Goal: Book appointment/travel/reservation

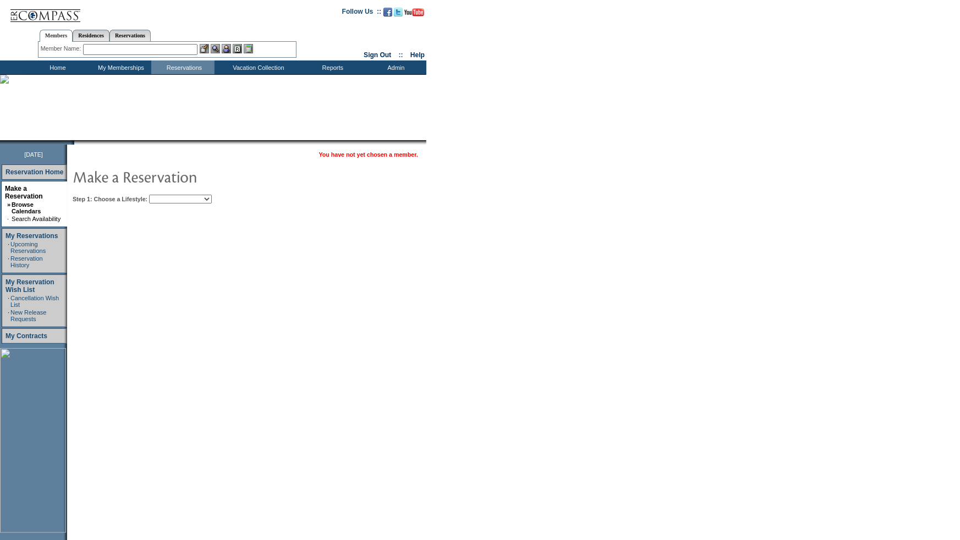
click at [194, 199] on select "Beach Leisure Metropolitan Mountain OIAL for Adventure OIAL for Couples OIAL fo…" at bounding box center [180, 199] width 63 height 9
select select "Beach"
click at [168, 195] on select "Beach Leisure Metropolitan Mountain OIAL for Adventure OIAL for Couples OIAL fo…" at bounding box center [180, 199] width 63 height 9
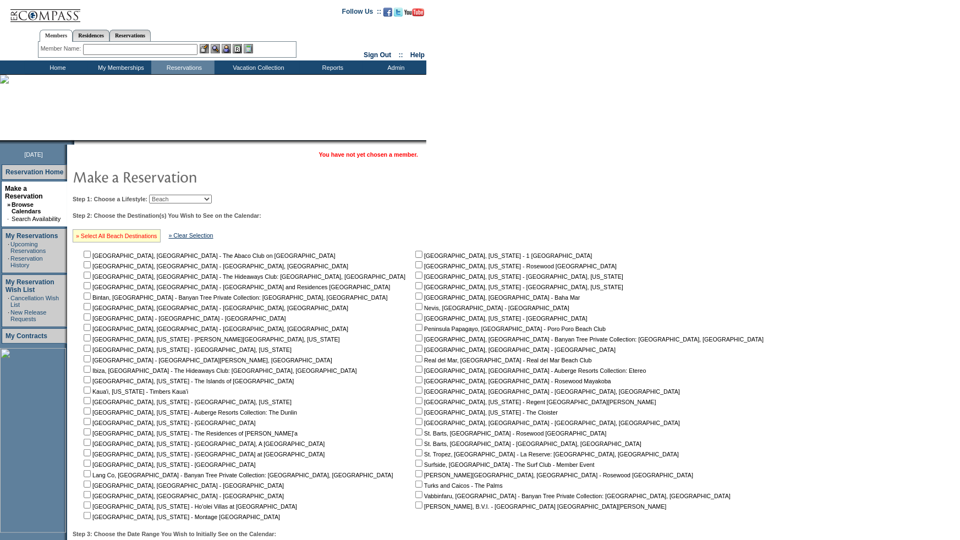
click at [108, 235] on link "» Select All Beach Destinations" at bounding box center [116, 236] width 81 height 7
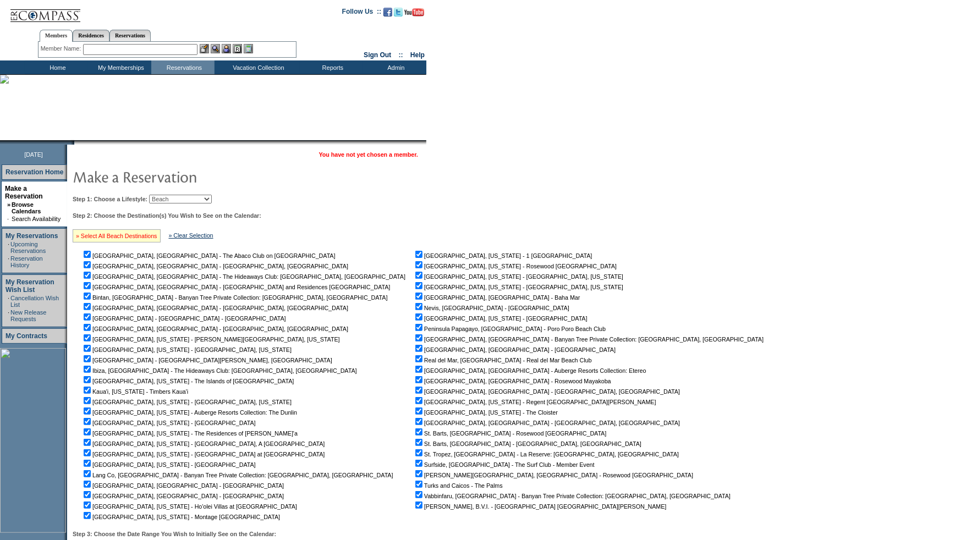
checkbox input "true"
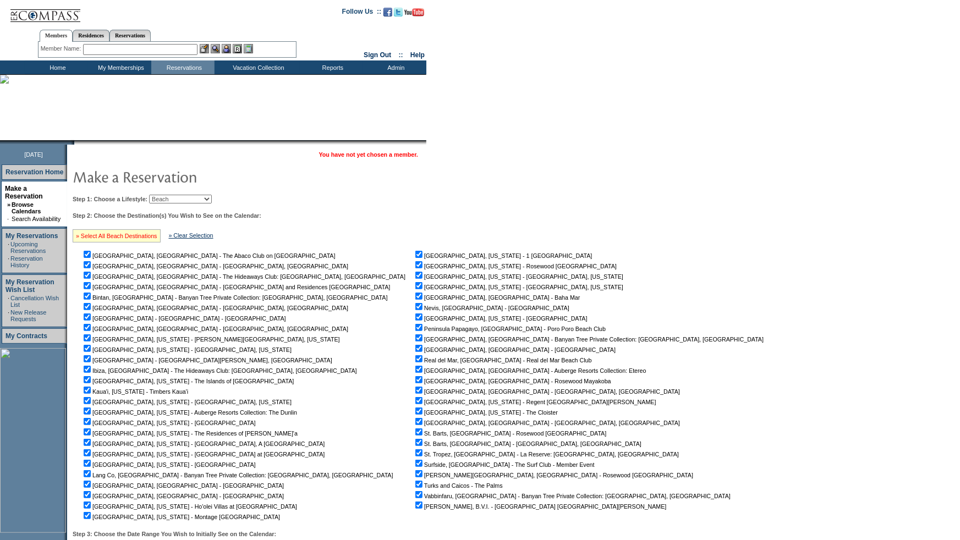
checkbox input "true"
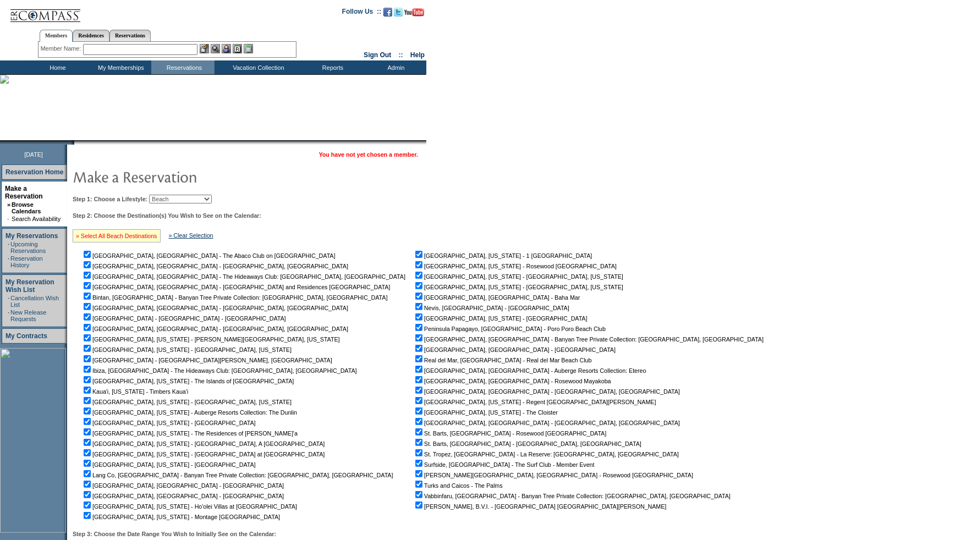
checkbox input "true"
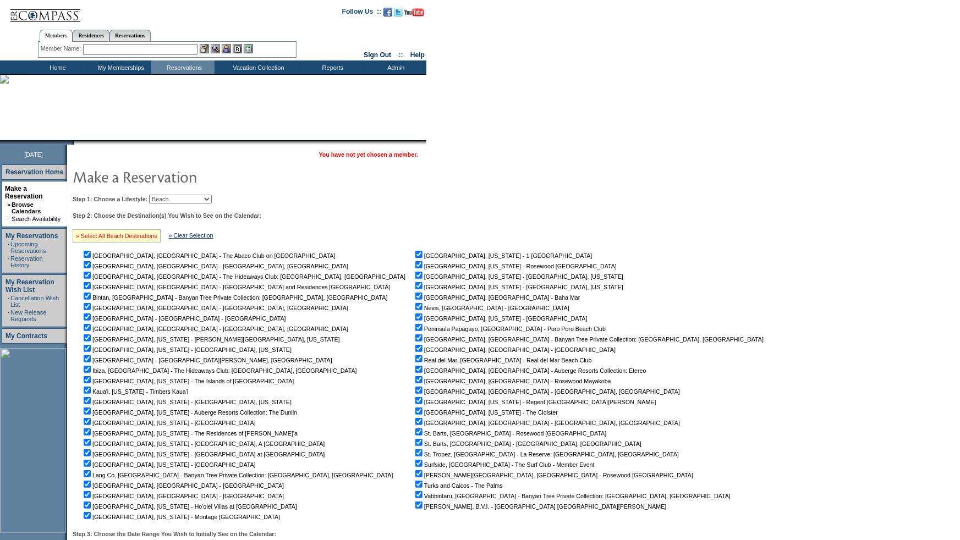
checkbox input "true"
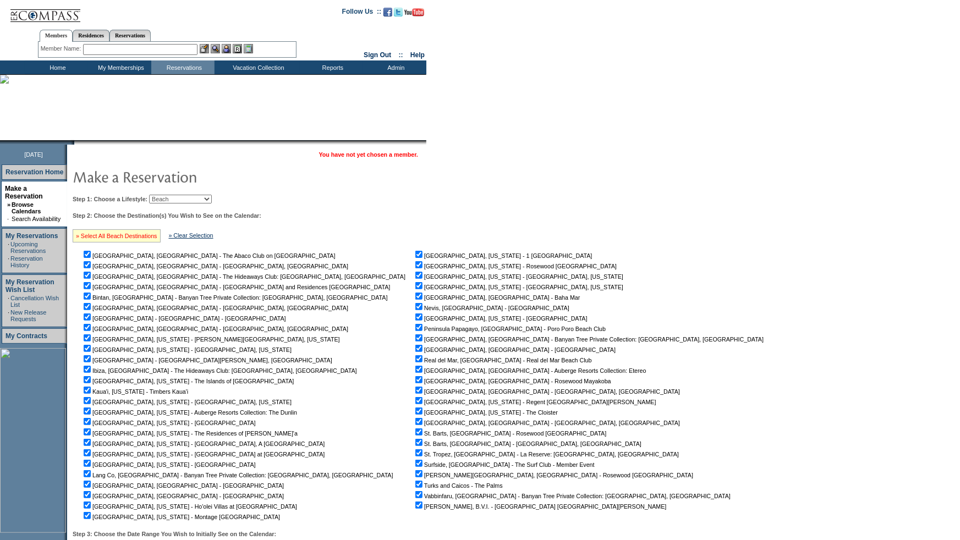
checkbox input "true"
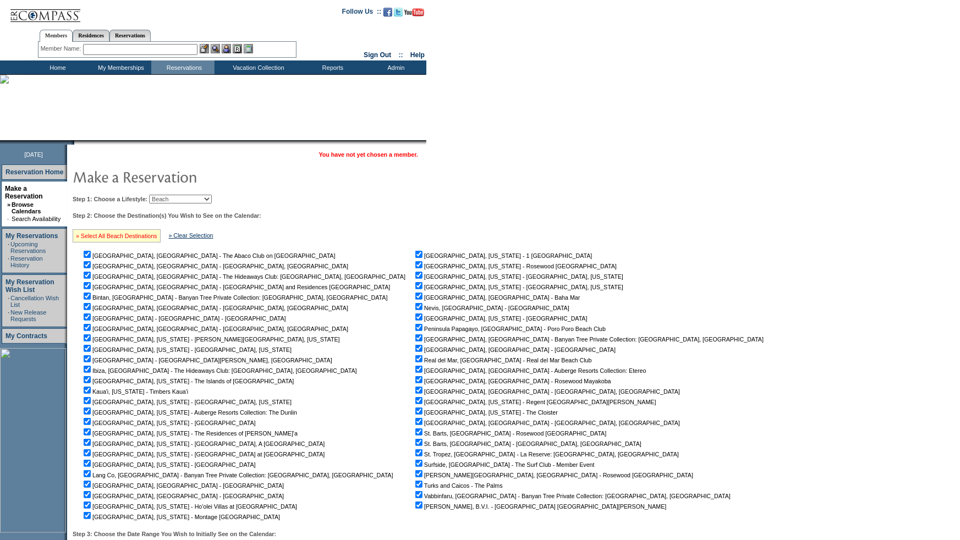
checkbox input "true"
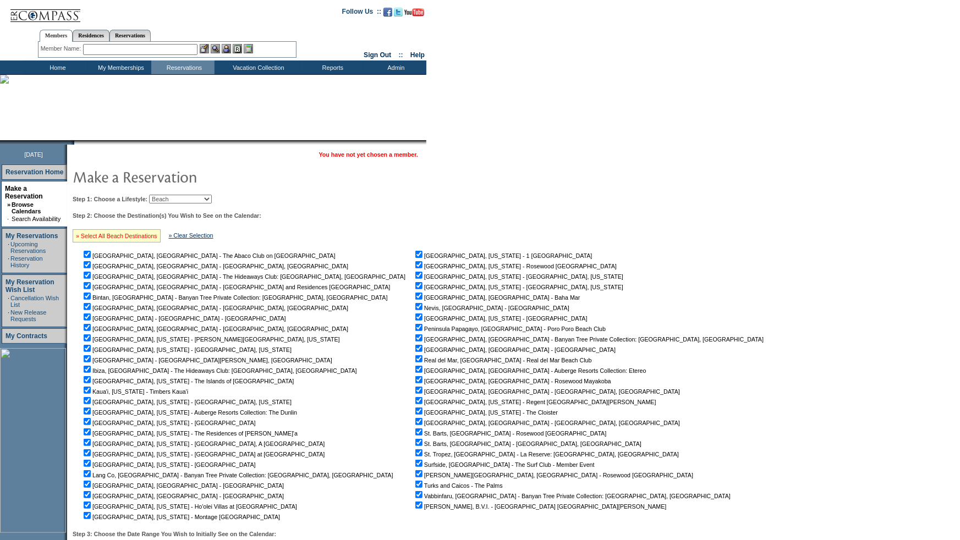
checkbox input "true"
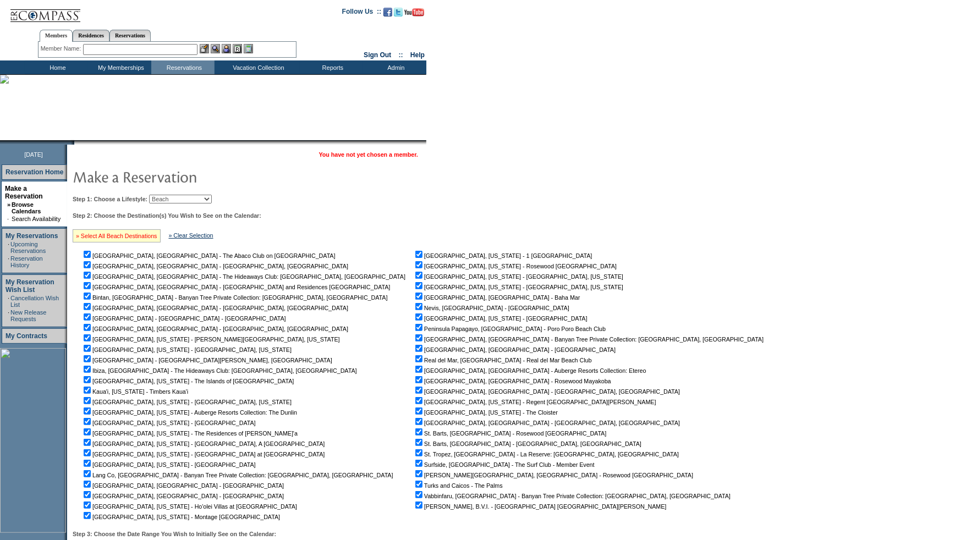
checkbox input "true"
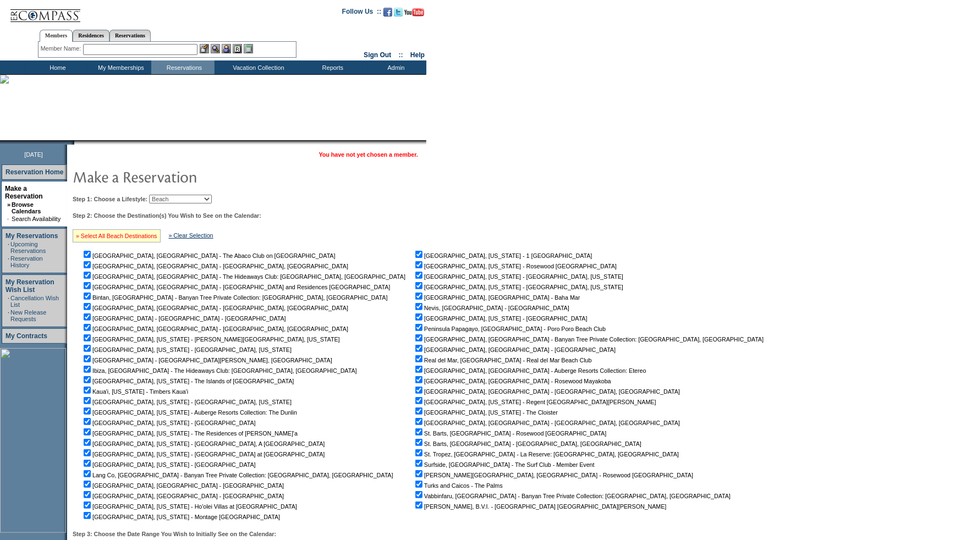
checkbox input "true"
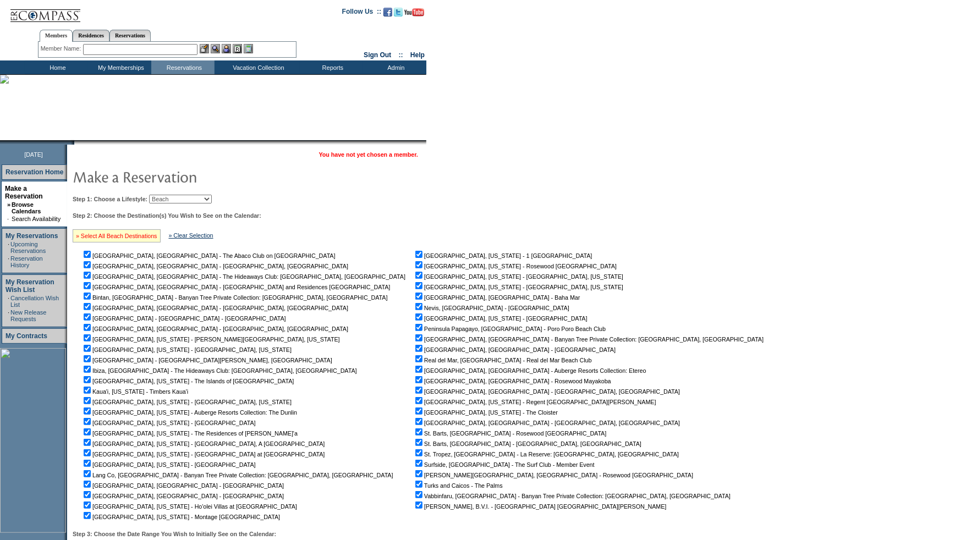
checkbox input "true"
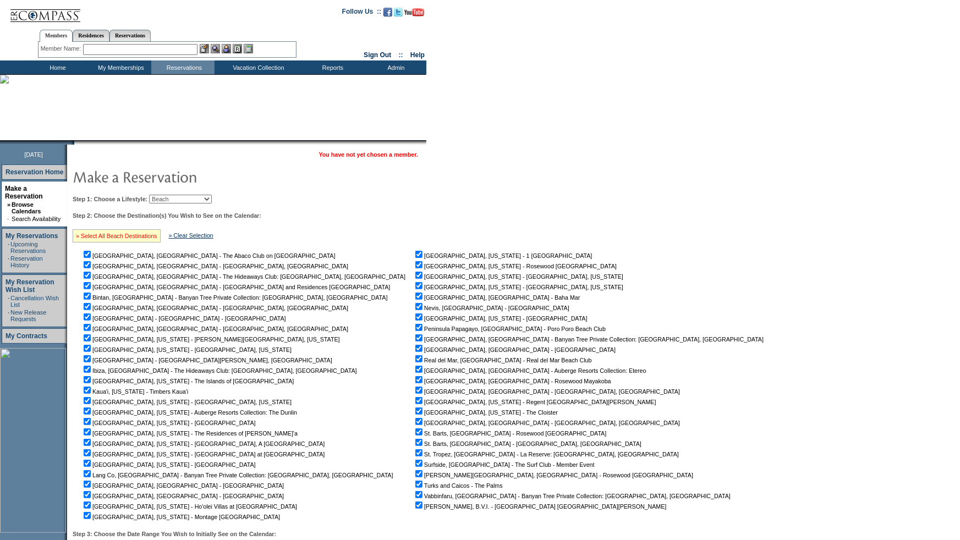
checkbox input "true"
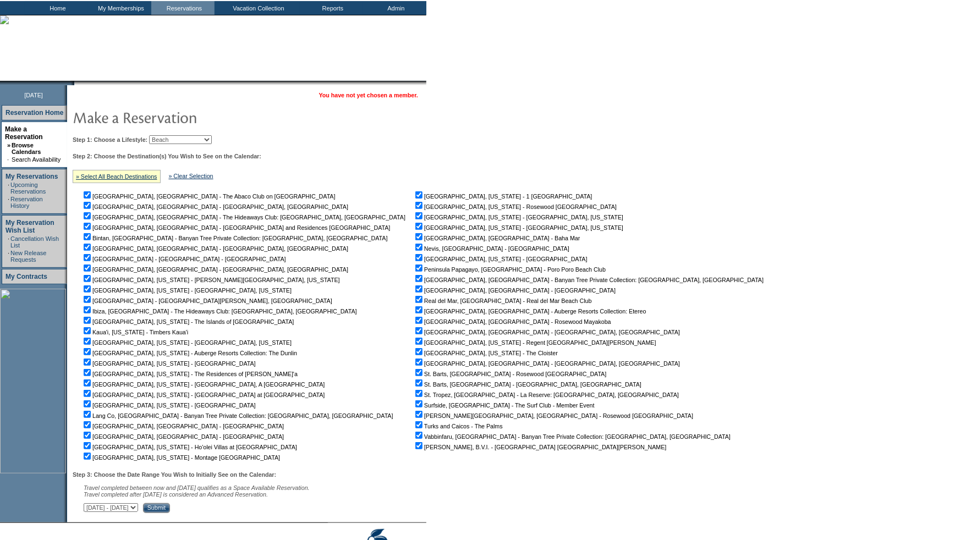
scroll to position [116, 0]
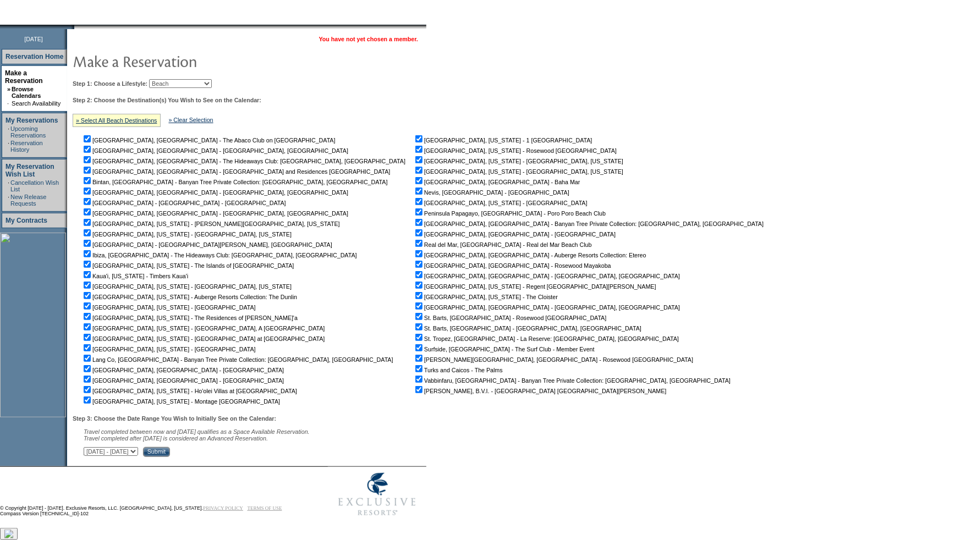
click at [138, 453] on select "October 2, 2025 - November 16, 2025 November 17, 2025 - December 31, 2025 Janua…" at bounding box center [111, 451] width 54 height 9
select select "2/15/2026|3/31/2026"
click at [89, 448] on select "October 2, 2025 - November 16, 2025 November 17, 2025 - December 31, 2025 Janua…" at bounding box center [111, 451] width 54 height 9
click at [170, 450] on input "Submit" at bounding box center [156, 452] width 27 height 10
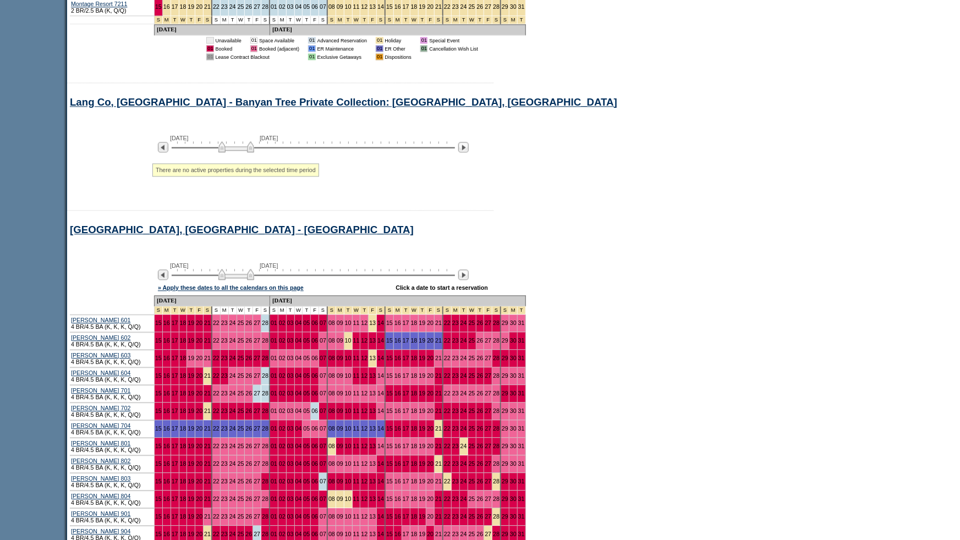
scroll to position [5479, 0]
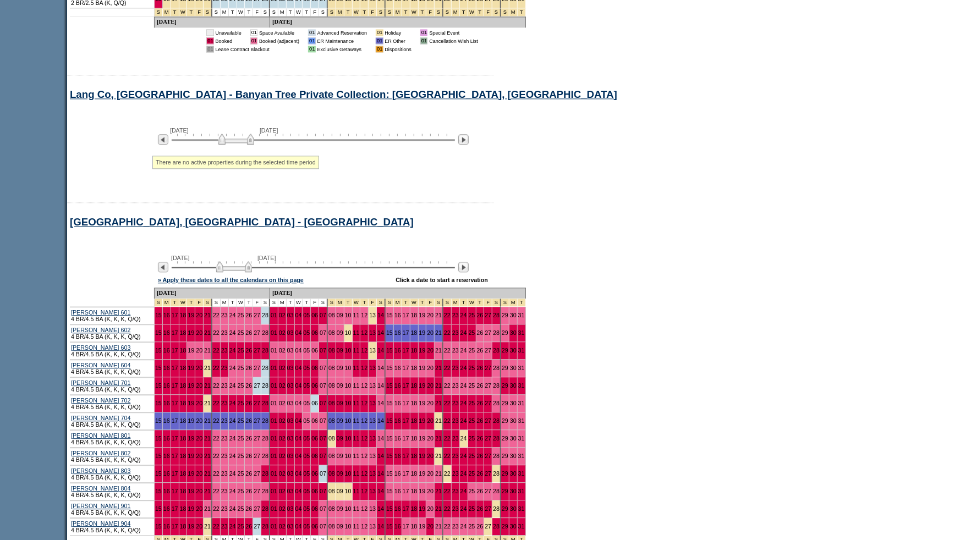
click at [226, 261] on img at bounding box center [234, 266] width 36 height 11
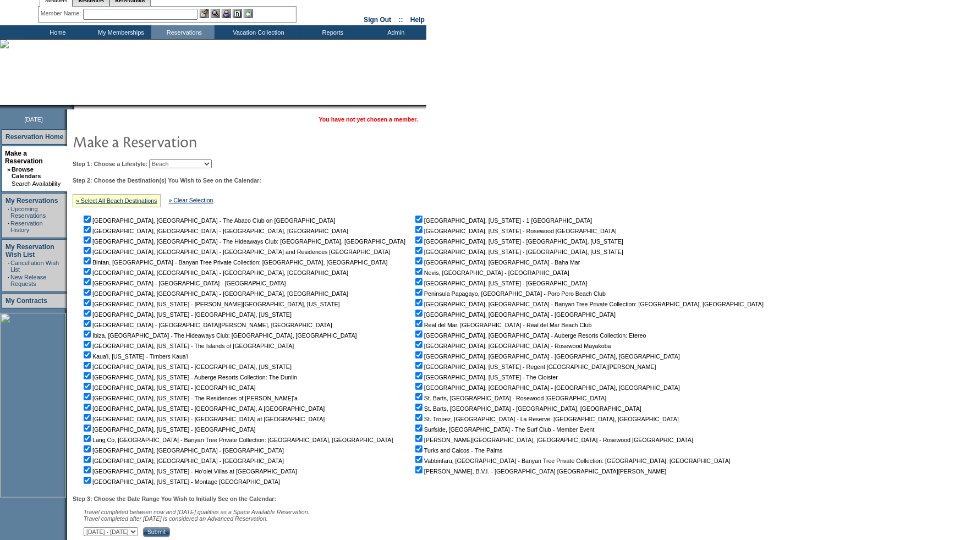
scroll to position [0, 0]
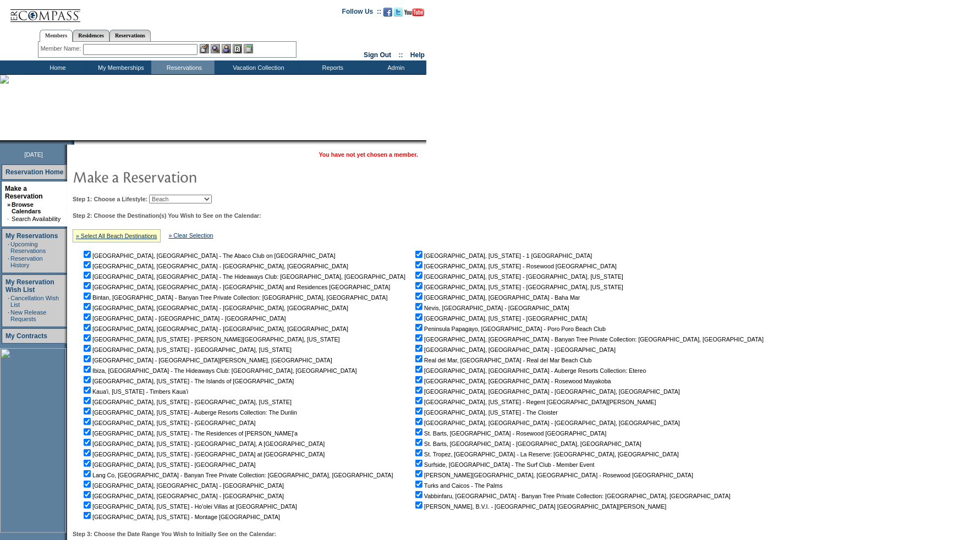
click at [183, 196] on select "Beach Leisure Metropolitan Mountain OIAL for Adventure OIAL for Couples OIAL fo…" at bounding box center [180, 199] width 63 height 9
select select "Mountain"
click at [168, 195] on select "Beach Leisure Metropolitan Mountain OIAL for Adventure OIAL for Couples OIAL fo…" at bounding box center [180, 199] width 63 height 9
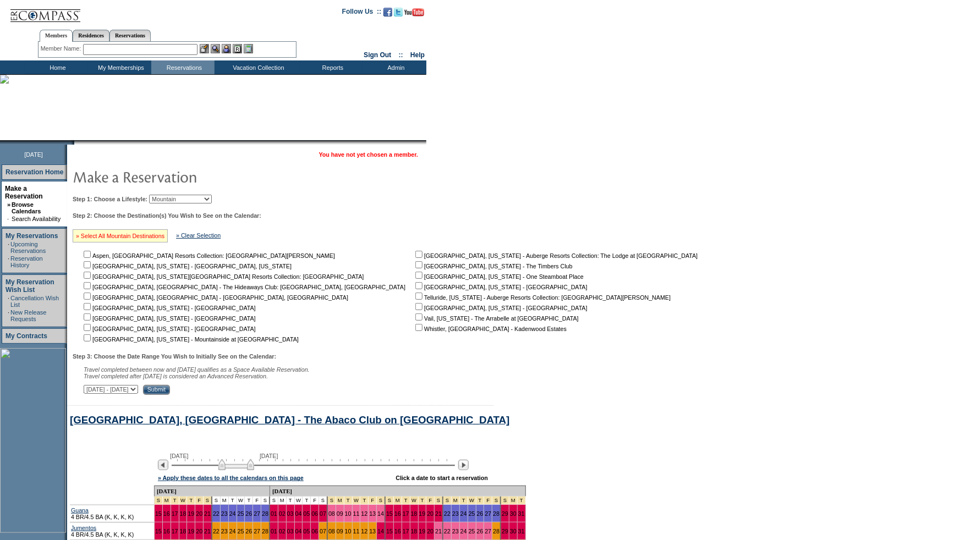
click at [153, 234] on link "» Select All Mountain Destinations" at bounding box center [120, 236] width 89 height 7
checkbox input "true"
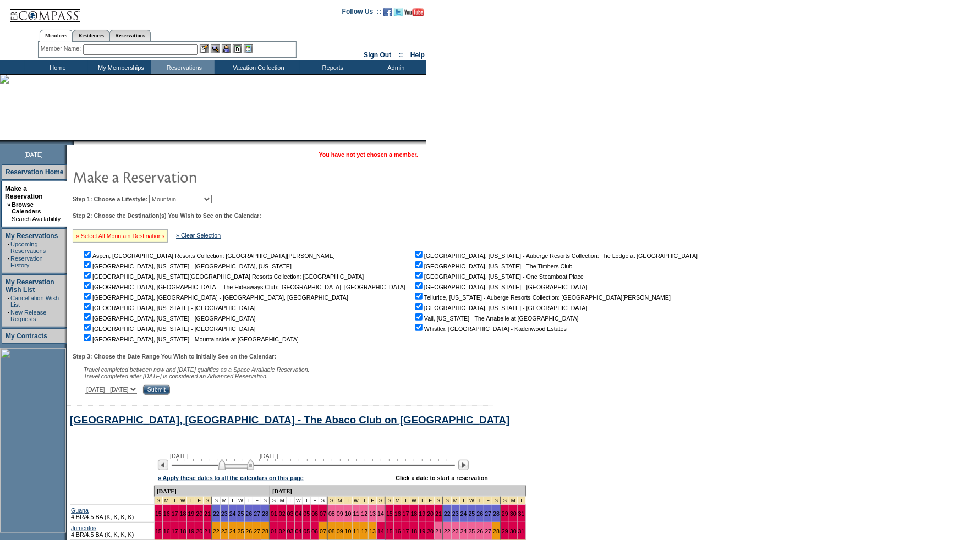
checkbox input "true"
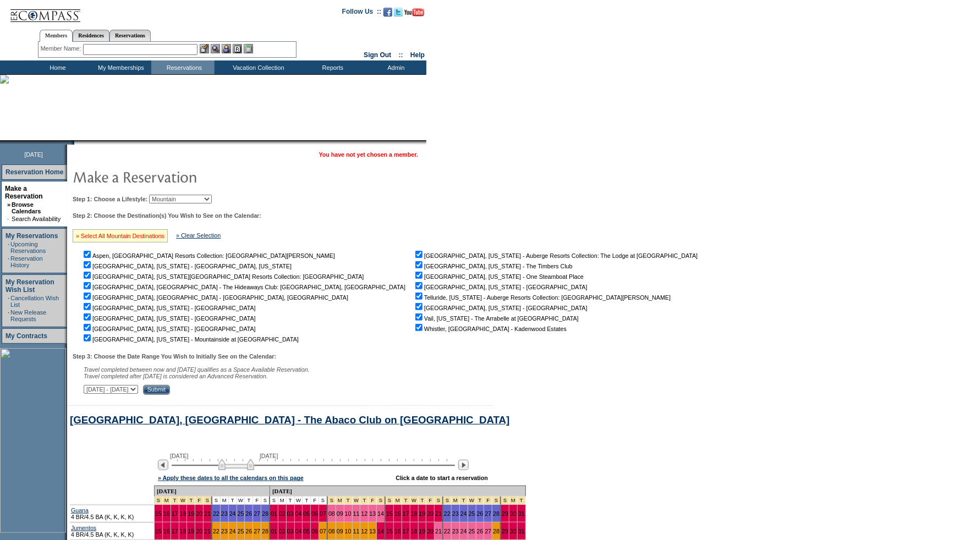
checkbox input "true"
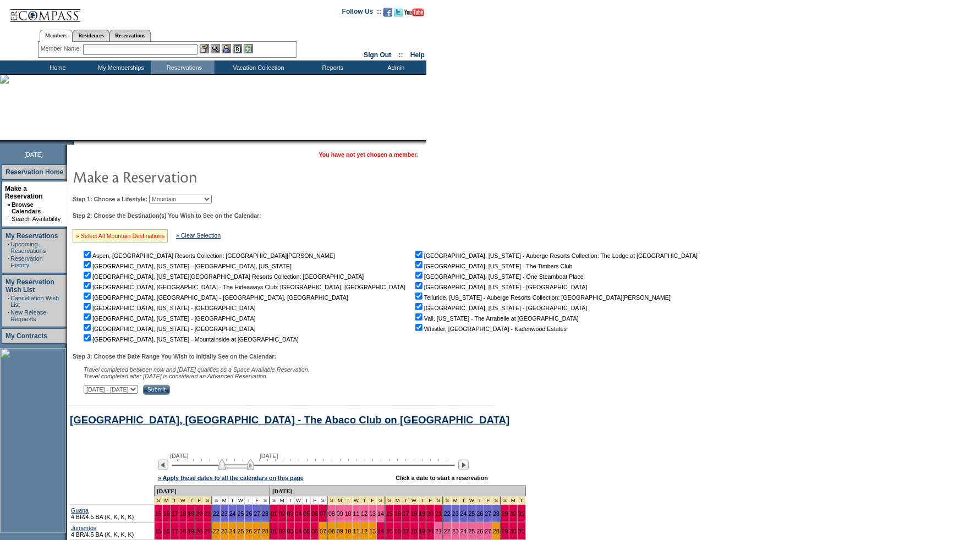
checkbox input "true"
click at [170, 392] on input "Submit" at bounding box center [156, 390] width 27 height 10
